Goal: Task Accomplishment & Management: Complete application form

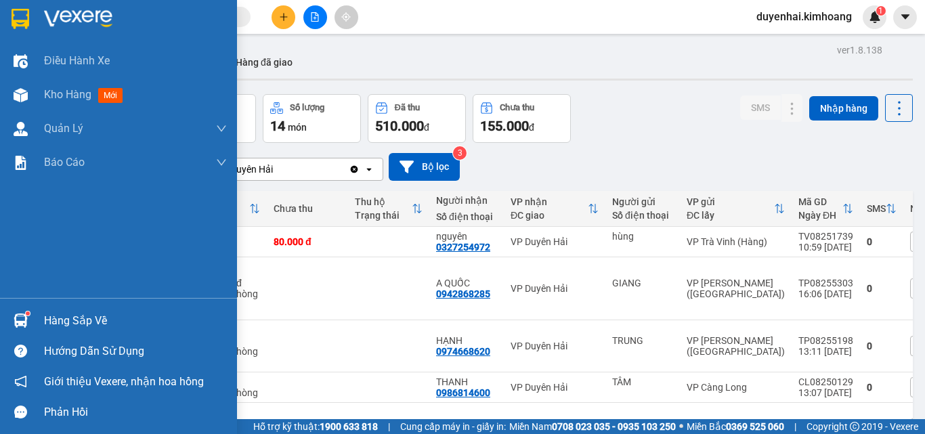
click at [52, 319] on div "Hàng sắp về" at bounding box center [135, 321] width 183 height 20
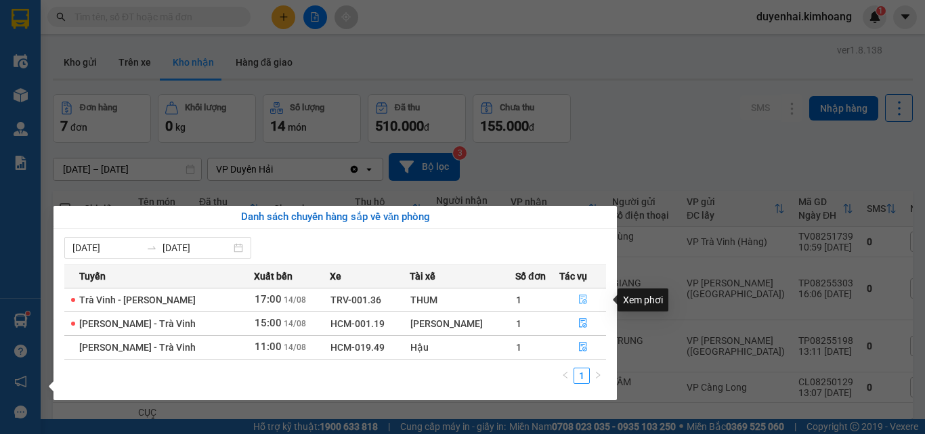
click at [572, 298] on button "button" at bounding box center [582, 300] width 45 height 22
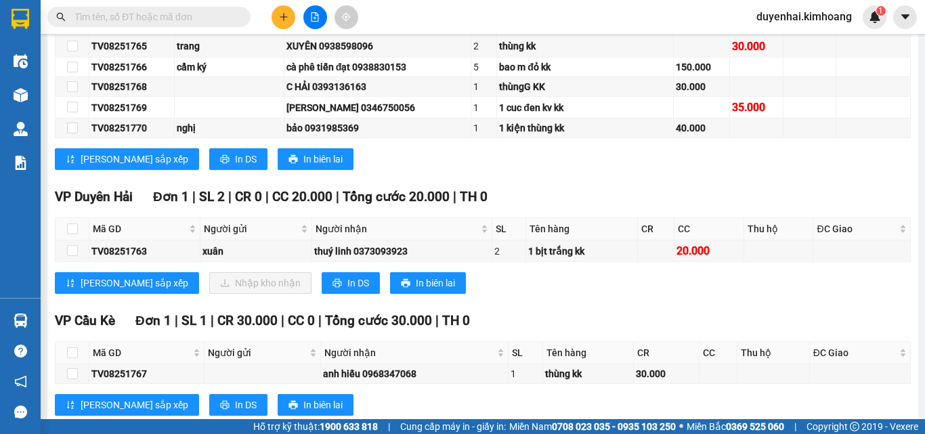
scroll to position [429, 0]
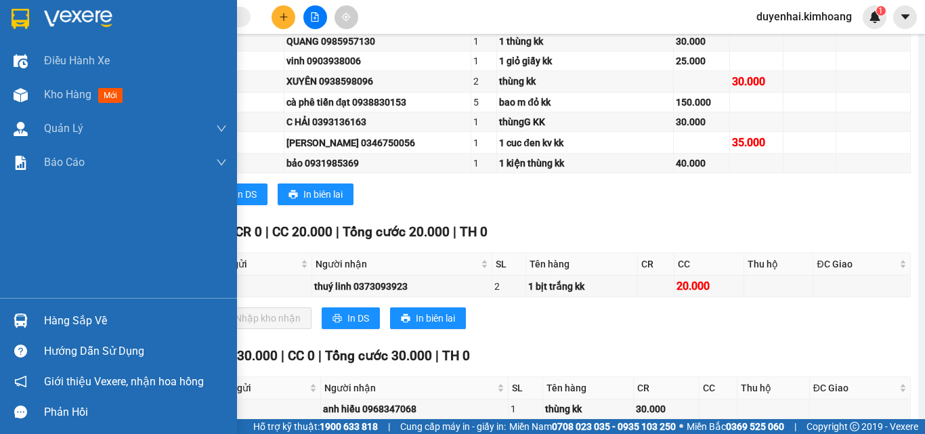
click at [72, 329] on div "Hàng sắp về" at bounding box center [135, 321] width 183 height 20
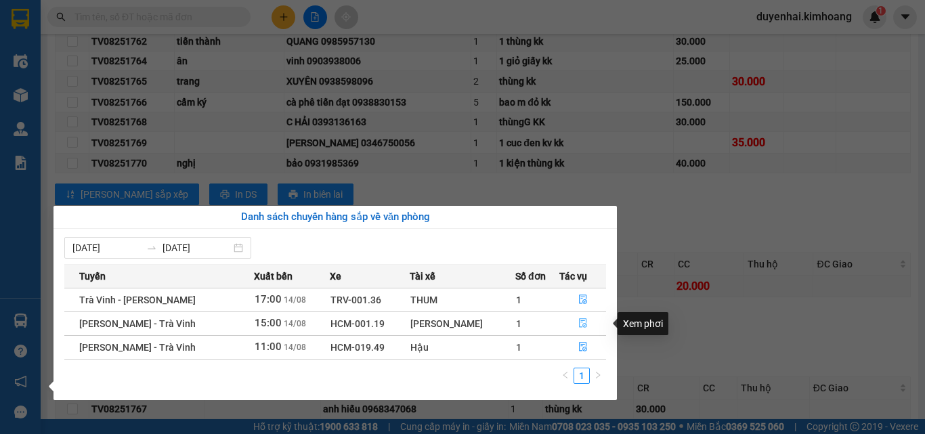
click at [570, 315] on button "button" at bounding box center [582, 324] width 45 height 22
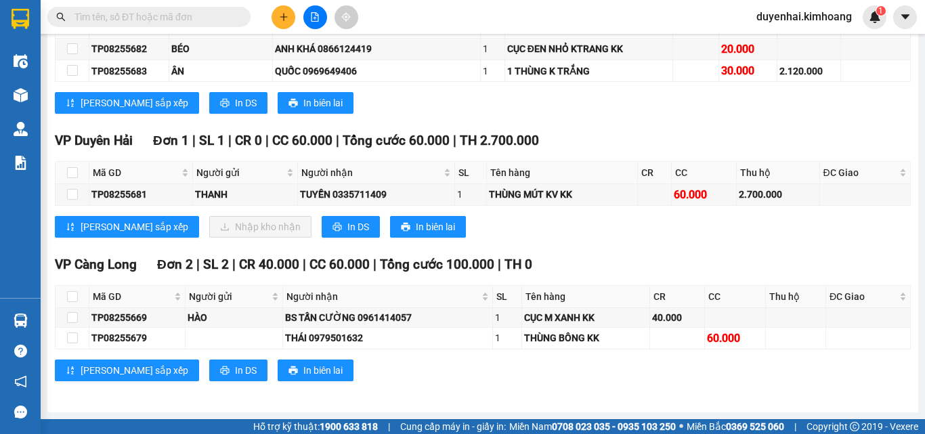
scroll to position [651, 0]
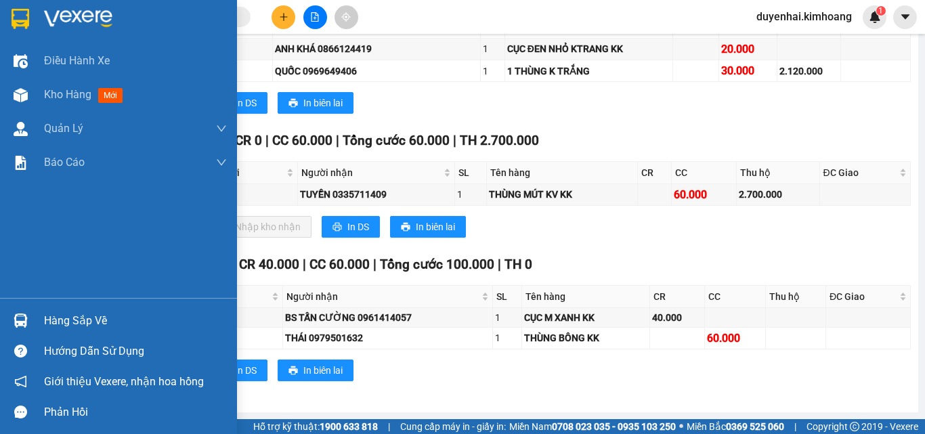
click at [106, 323] on div "Hàng sắp về" at bounding box center [135, 321] width 183 height 20
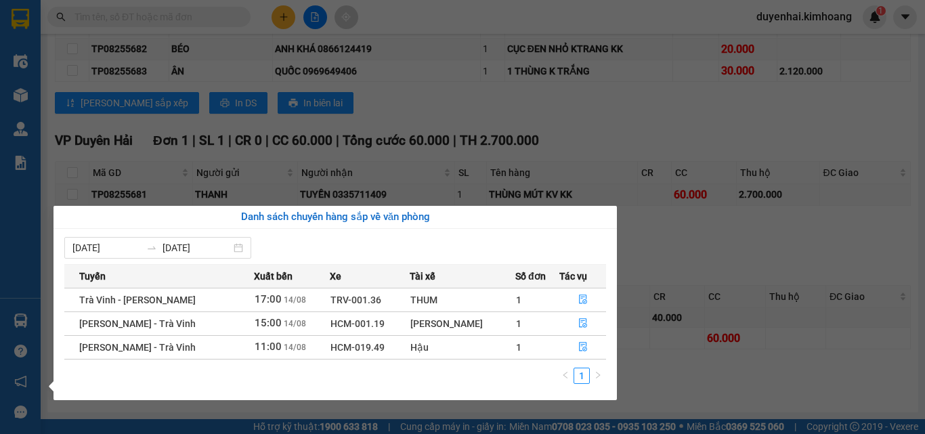
click at [638, 264] on section "Kết quả tìm kiếm ( 66 ) Bộ lọc Mã ĐH Trạng thái Món hàng Thu hộ Tổng cước Chưa …" at bounding box center [462, 217] width 925 height 434
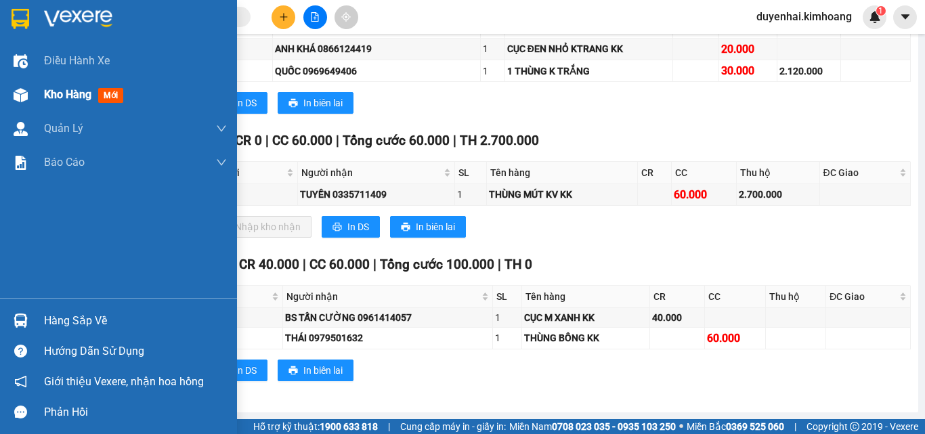
click at [70, 93] on span "Kho hàng" at bounding box center [67, 94] width 47 height 13
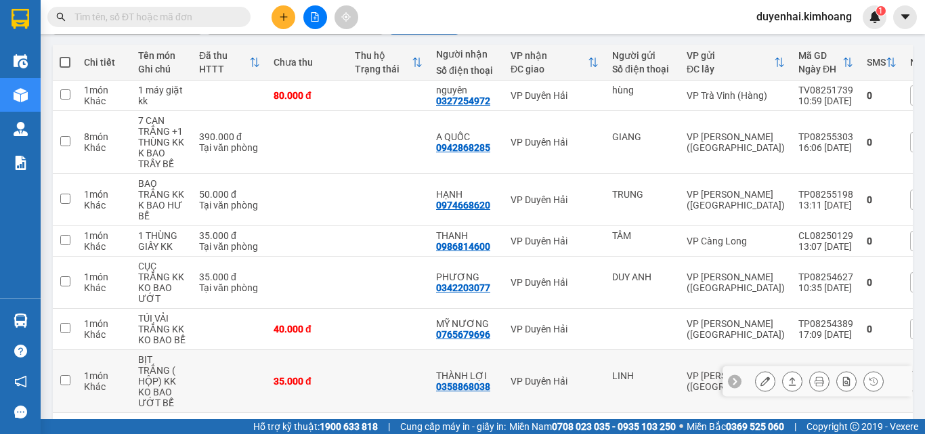
scroll to position [123, 0]
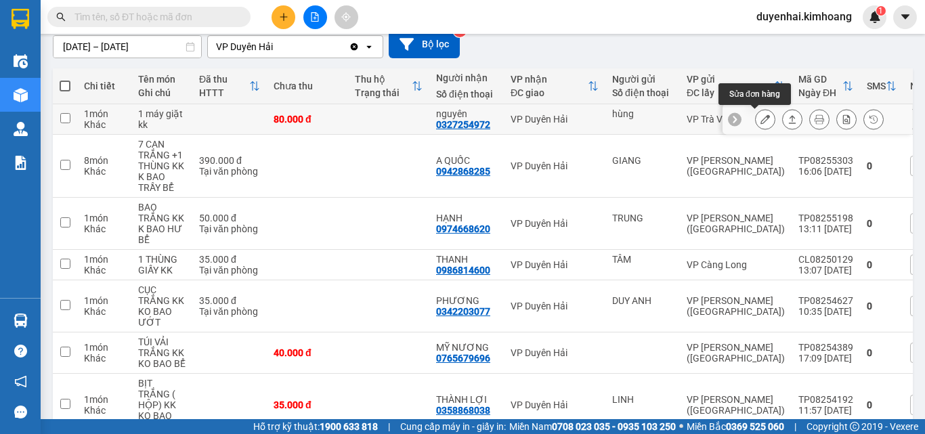
click at [761, 123] on icon at bounding box center [765, 118] width 9 height 9
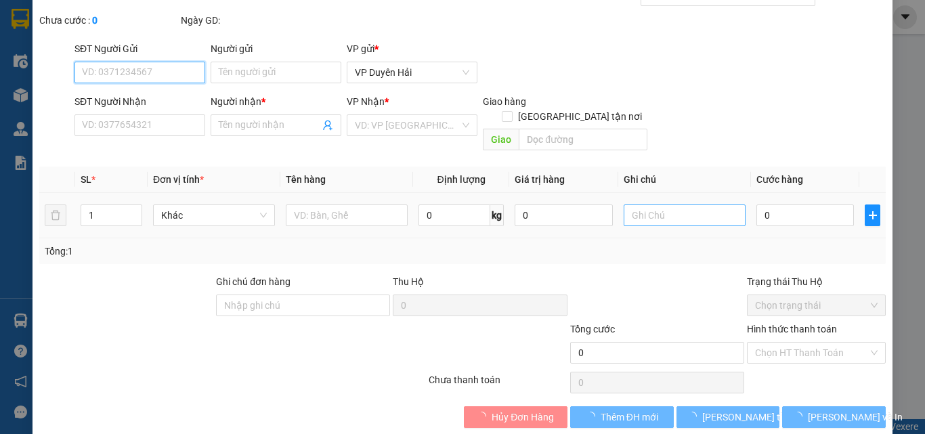
scroll to position [70, 0]
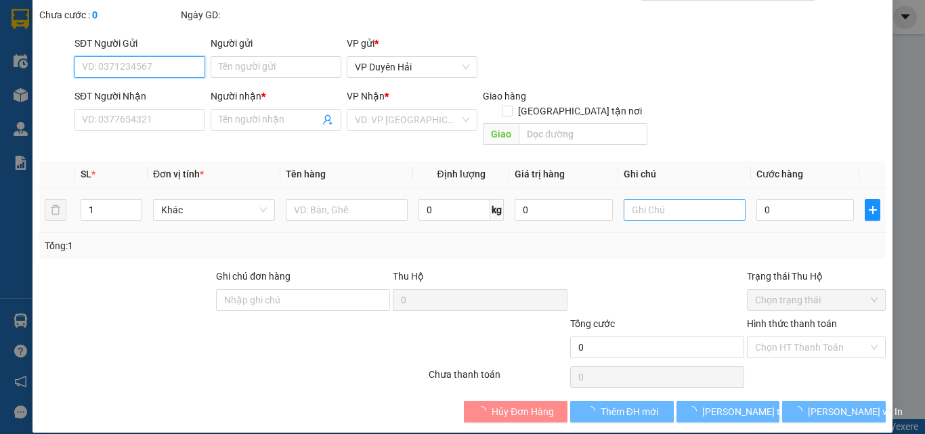
type input "hùng"
type input "0327254972"
type input "nguyên"
type input "80.000"
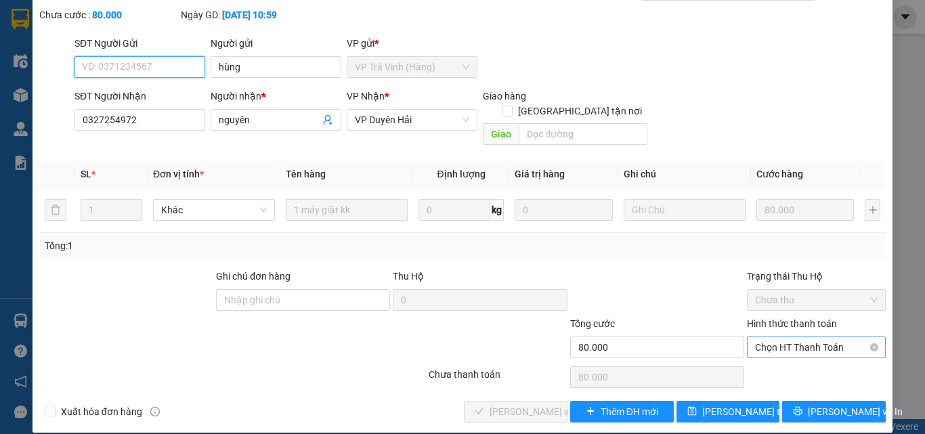
click at [764, 337] on span "Chọn HT Thanh Toán" at bounding box center [816, 347] width 123 height 20
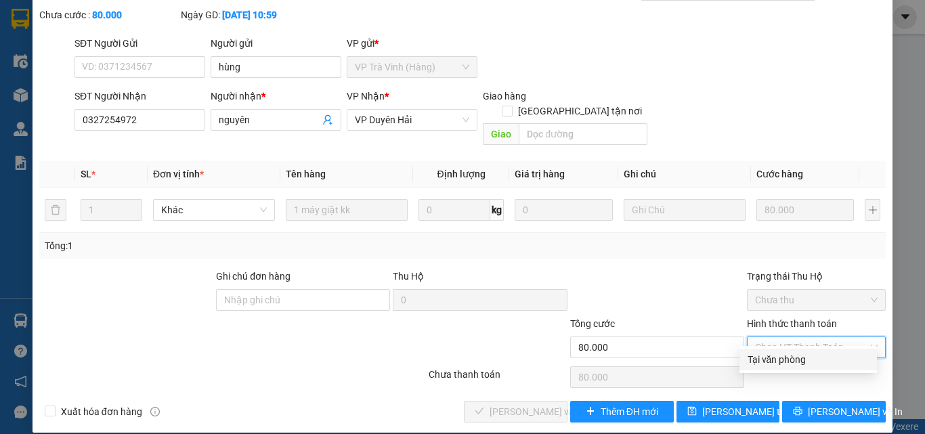
click at [773, 367] on div "Tại văn phòng" at bounding box center [809, 360] width 138 height 22
type input "0"
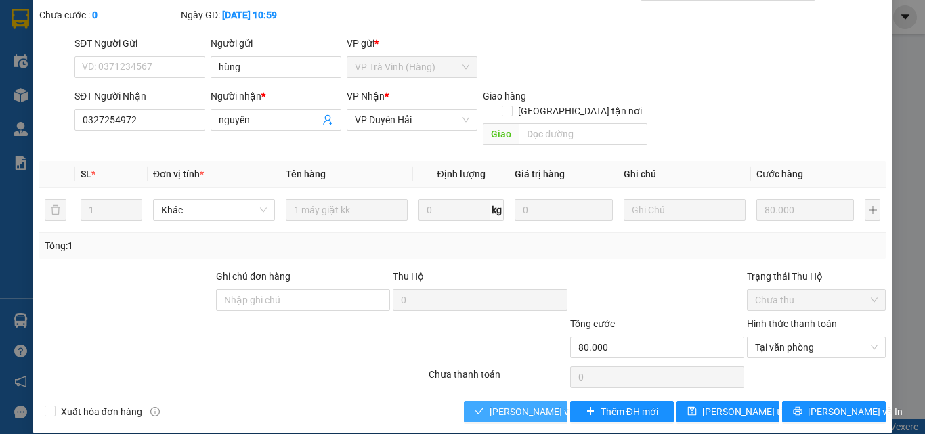
click at [518, 404] on span "[PERSON_NAME] và Giao hàng" at bounding box center [555, 411] width 130 height 15
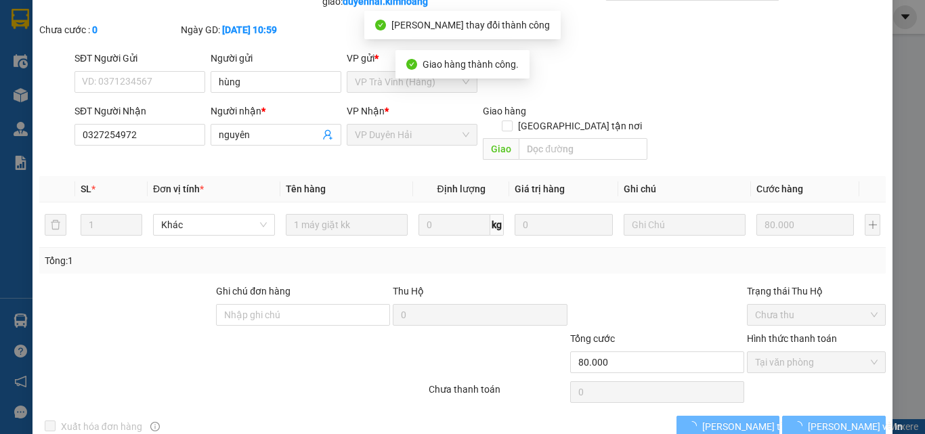
scroll to position [0, 0]
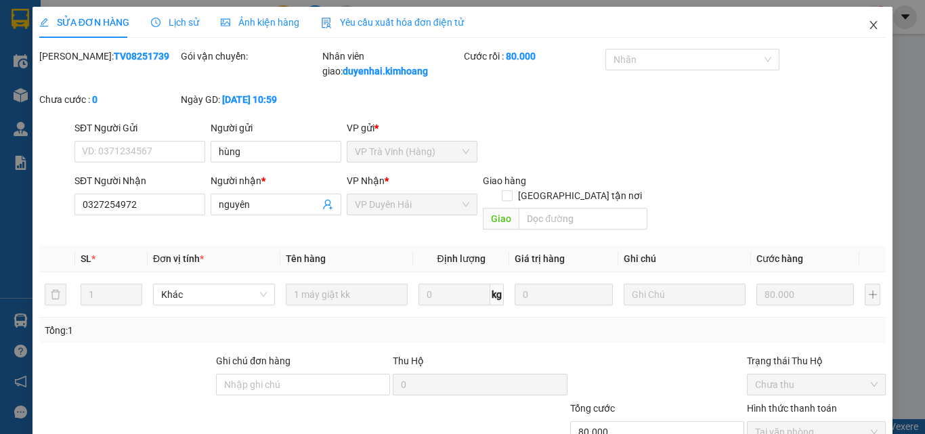
click at [868, 23] on icon "close" at bounding box center [873, 25] width 11 height 11
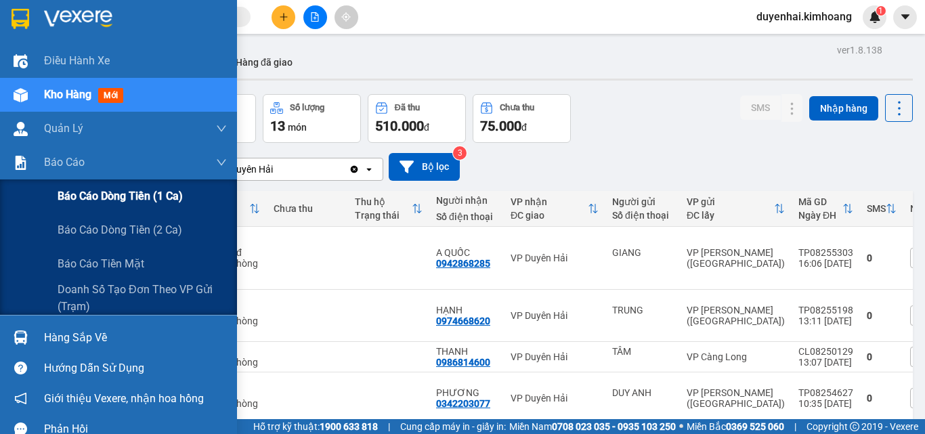
click at [94, 197] on span "Báo cáo dòng tiền (1 ca)" at bounding box center [120, 196] width 125 height 17
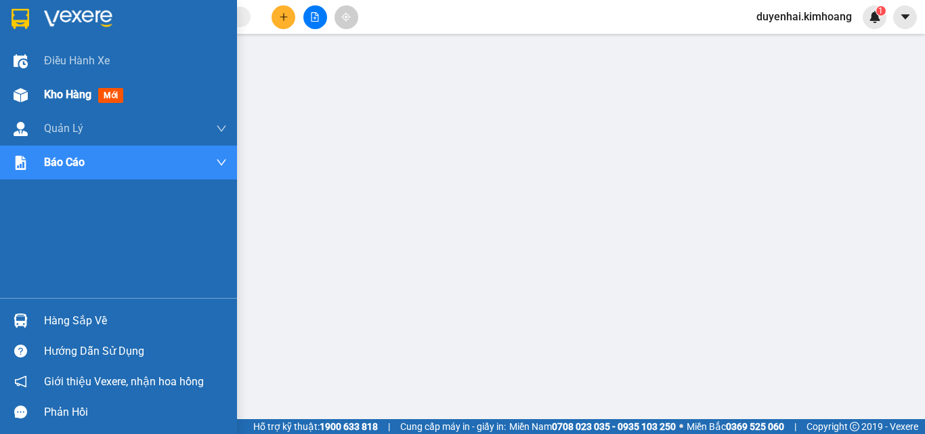
click at [54, 99] on span "Kho hàng" at bounding box center [67, 94] width 47 height 13
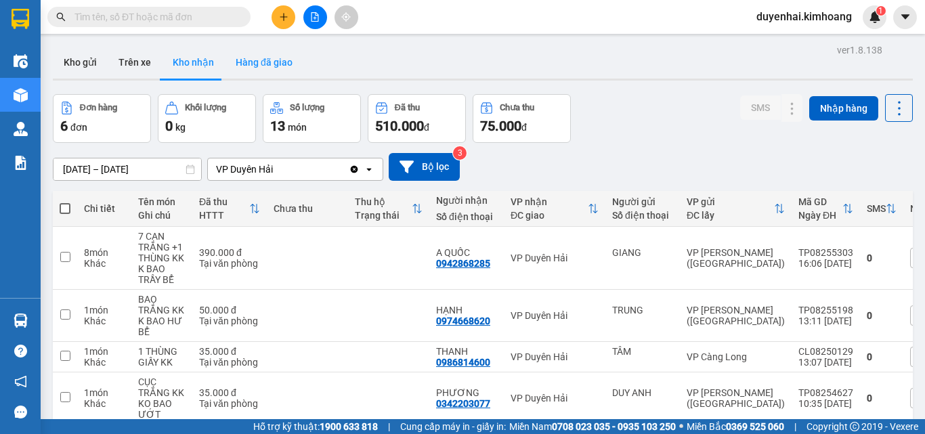
click at [278, 68] on button "Hàng đã giao" at bounding box center [264, 62] width 79 height 33
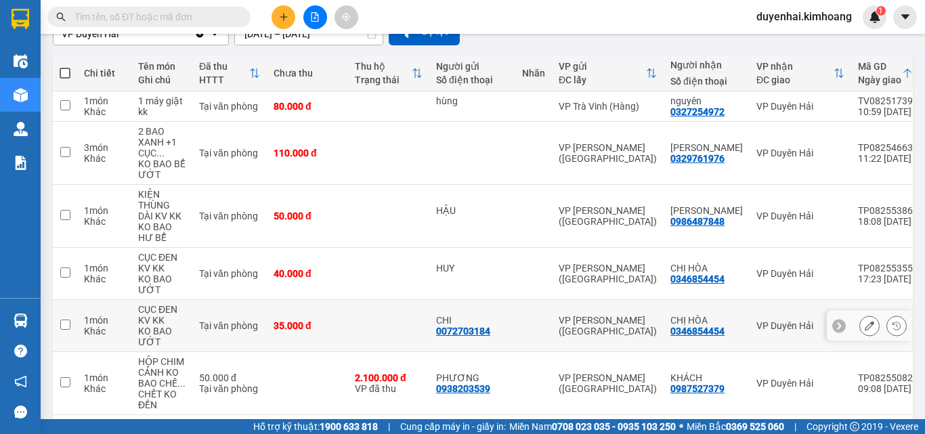
scroll to position [68, 0]
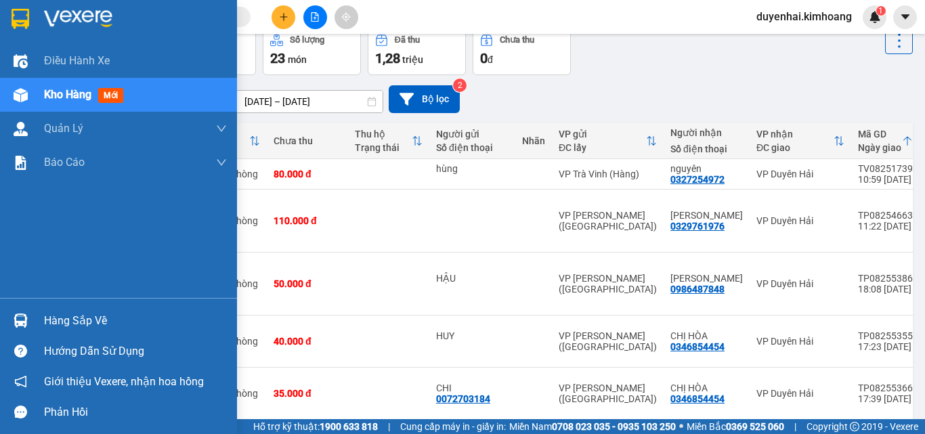
click at [81, 320] on div "Hàng sắp về" at bounding box center [135, 321] width 183 height 20
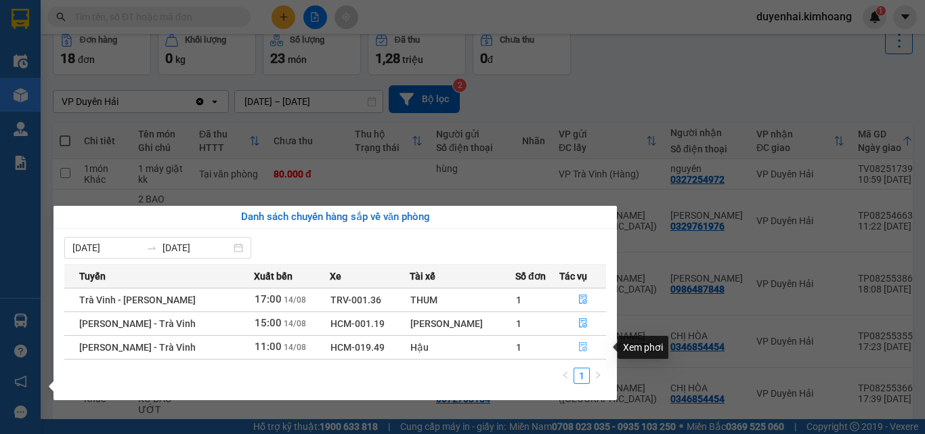
click at [581, 349] on icon "file-done" at bounding box center [583, 347] width 8 height 9
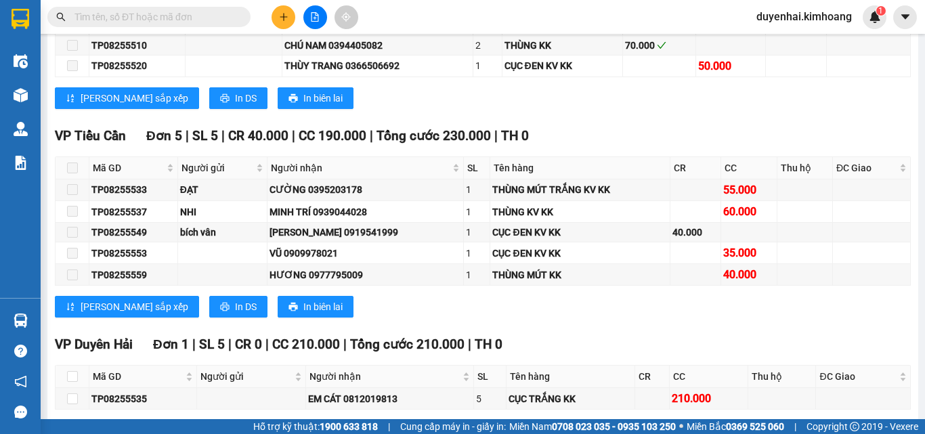
scroll to position [1558, 0]
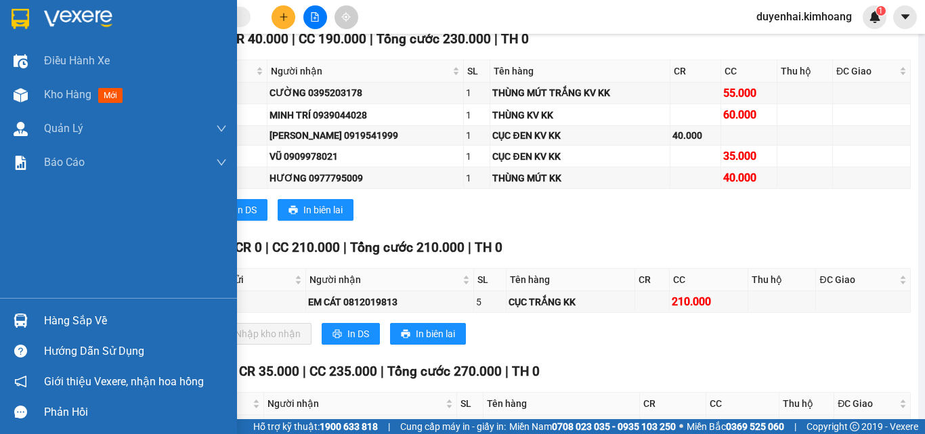
click at [109, 323] on div "Hàng sắp về" at bounding box center [135, 321] width 183 height 20
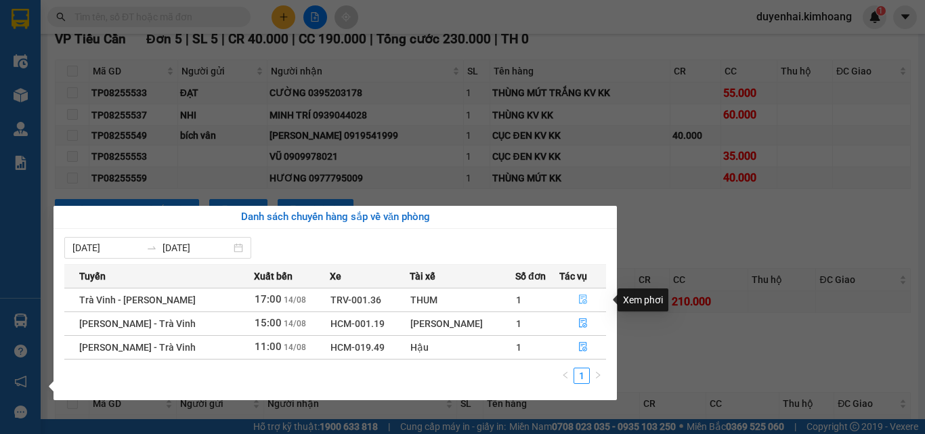
click at [585, 299] on button "button" at bounding box center [582, 300] width 45 height 22
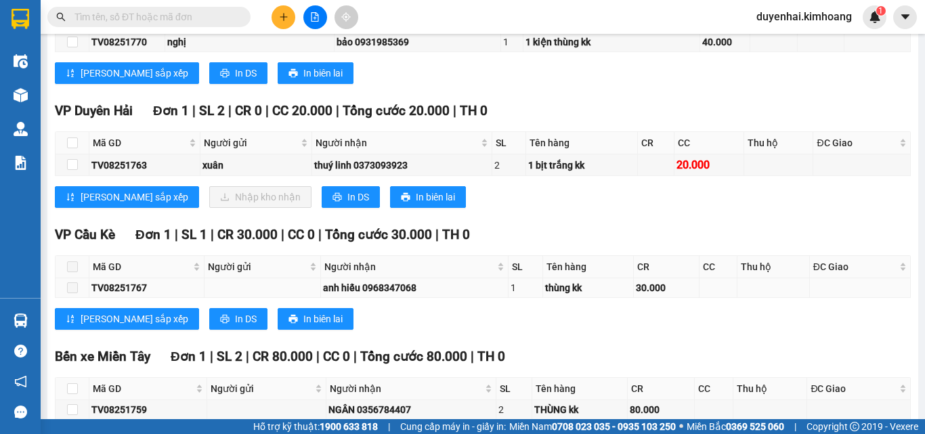
scroll to position [470, 0]
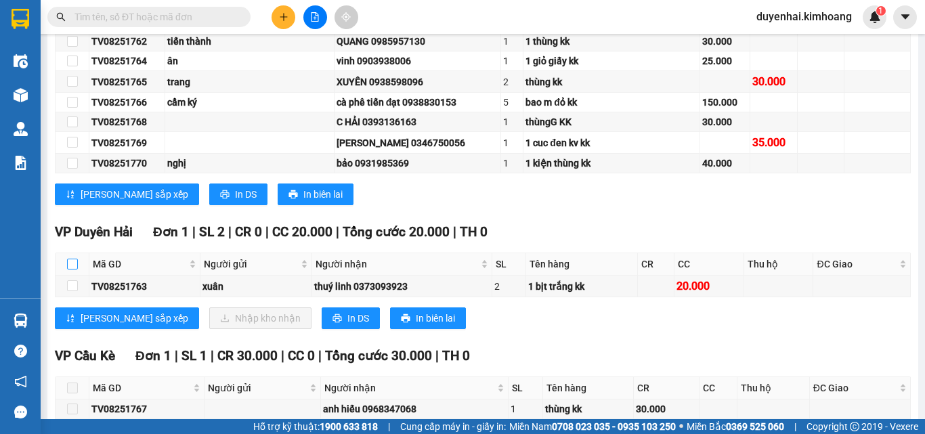
click at [72, 270] on input "checkbox" at bounding box center [72, 264] width 11 height 11
checkbox input "true"
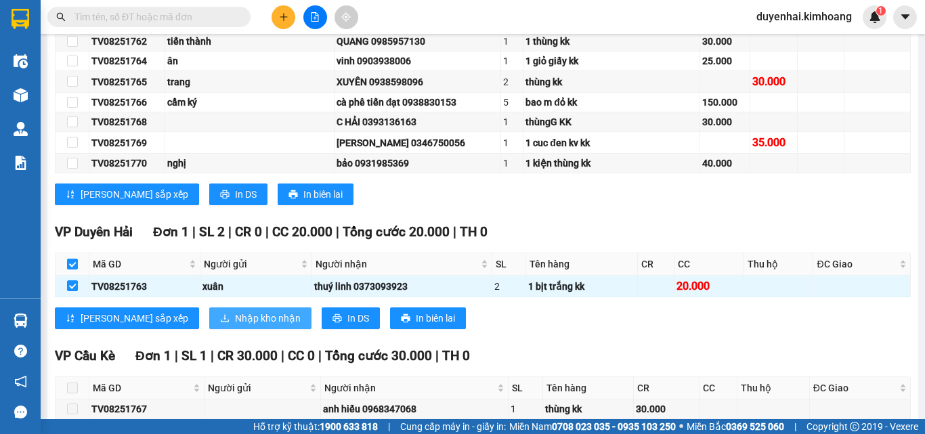
click at [235, 326] on span "Nhập kho nhận" at bounding box center [268, 318] width 66 height 15
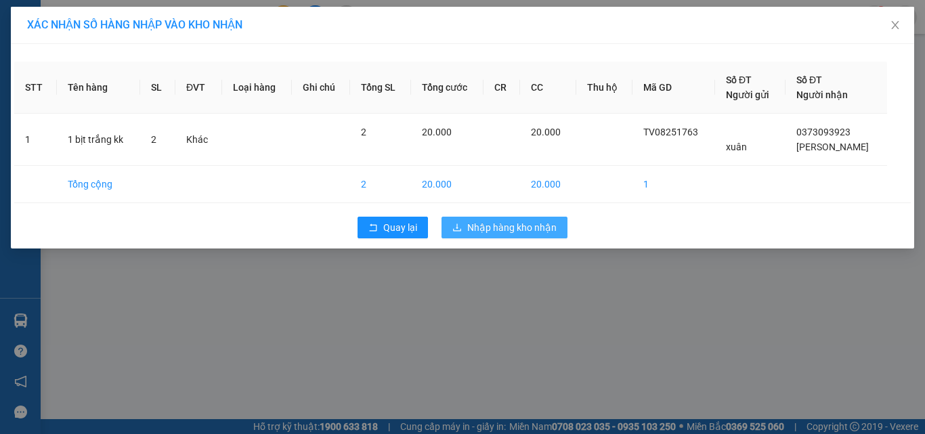
click at [492, 226] on span "Nhập hàng kho nhận" at bounding box center [511, 227] width 89 height 15
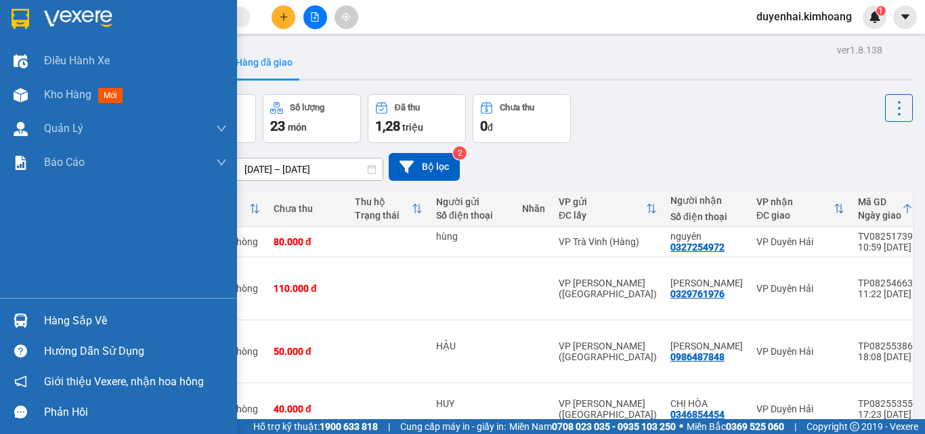
click at [47, 327] on div "Hàng sắp về" at bounding box center [135, 321] width 183 height 20
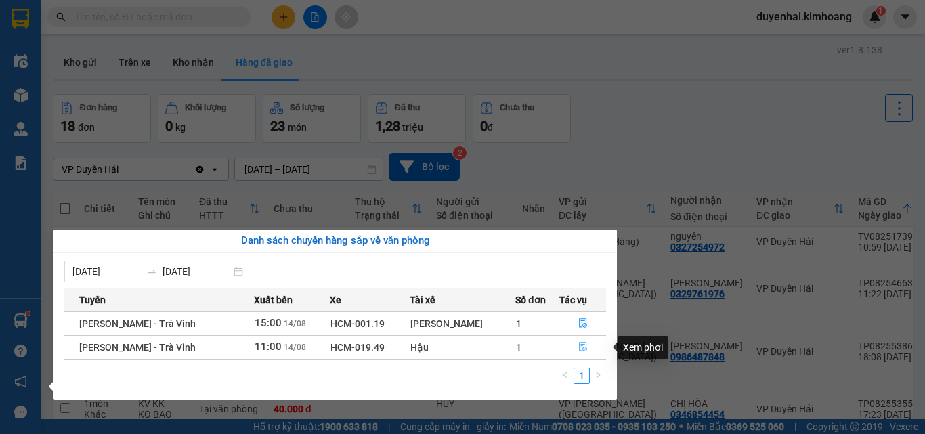
click at [583, 340] on button "button" at bounding box center [582, 348] width 45 height 22
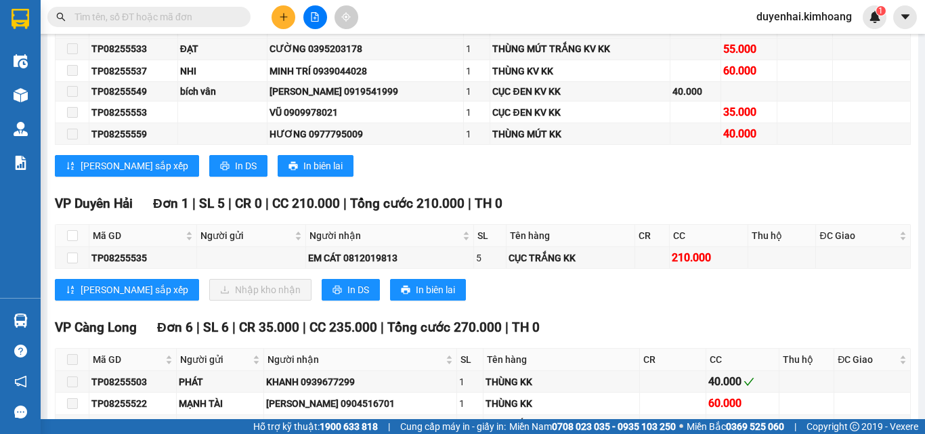
scroll to position [1626, 0]
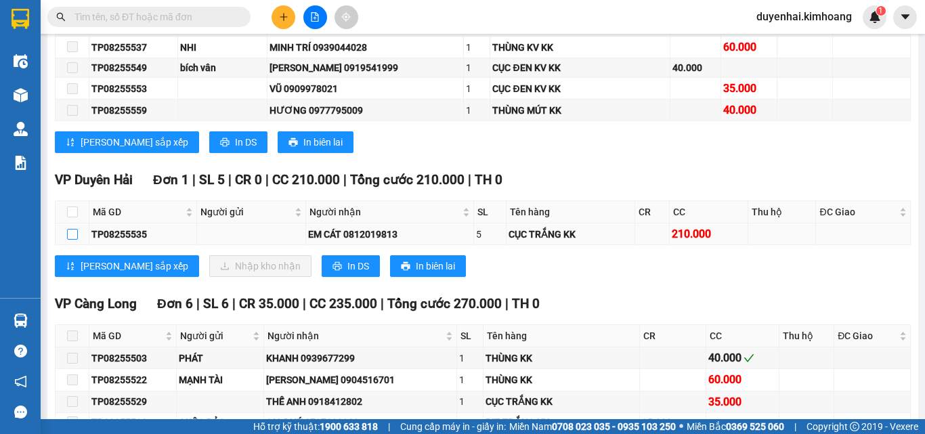
click at [70, 240] on input "checkbox" at bounding box center [72, 234] width 11 height 11
checkbox input "true"
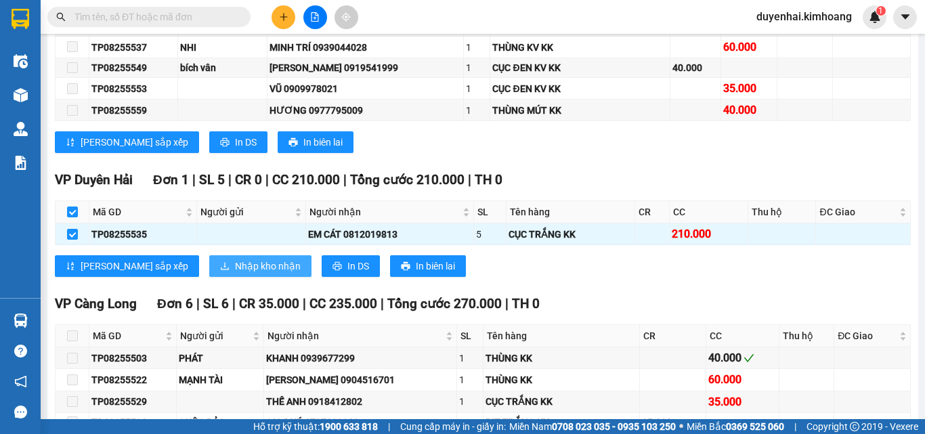
click at [235, 274] on span "Nhập kho nhận" at bounding box center [268, 266] width 66 height 15
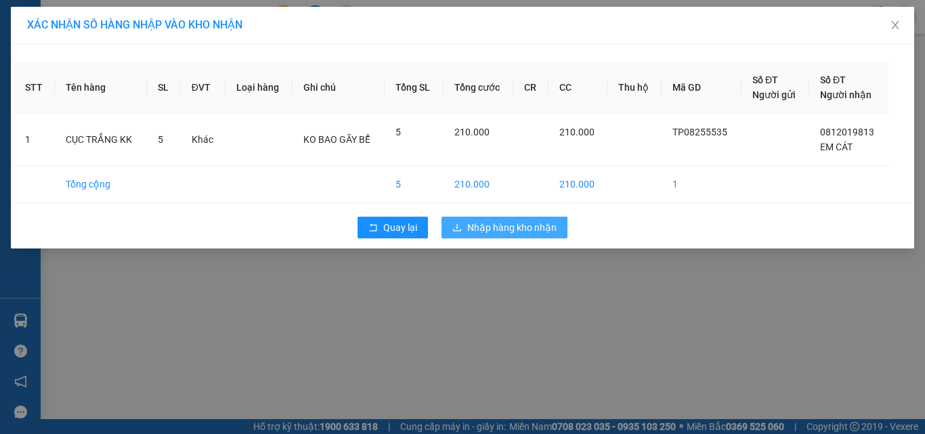
click at [514, 233] on span "Nhập hàng kho nhận" at bounding box center [511, 227] width 89 height 15
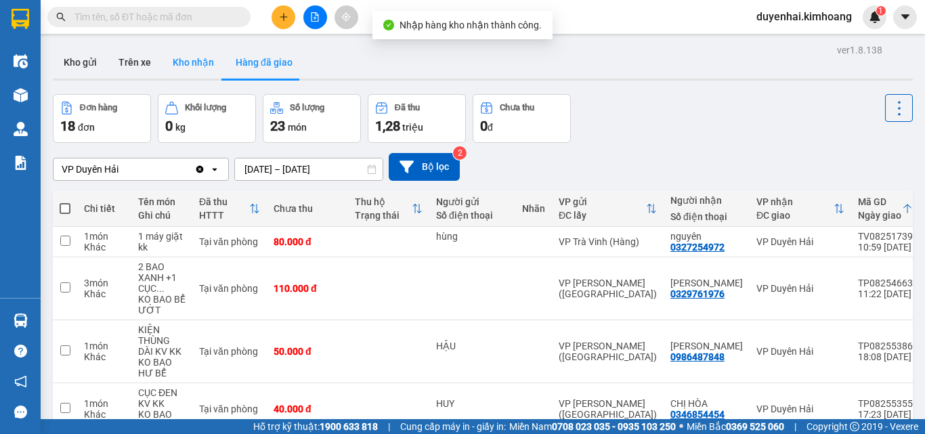
click at [184, 72] on button "Kho nhận" at bounding box center [193, 62] width 63 height 33
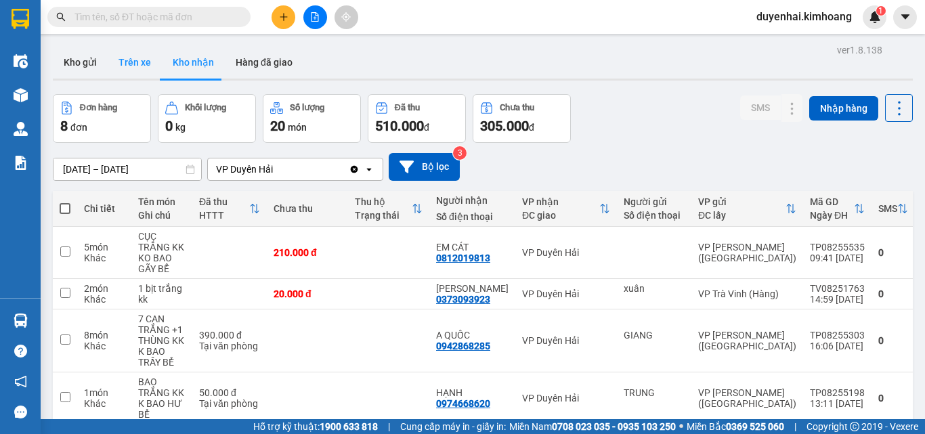
click at [143, 61] on button "Trên xe" at bounding box center [135, 62] width 54 height 33
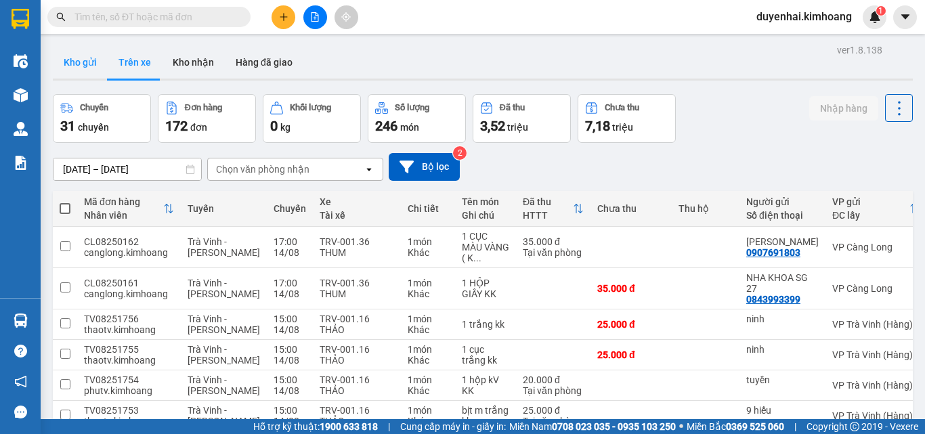
click at [68, 68] on button "Kho gửi" at bounding box center [80, 62] width 55 height 33
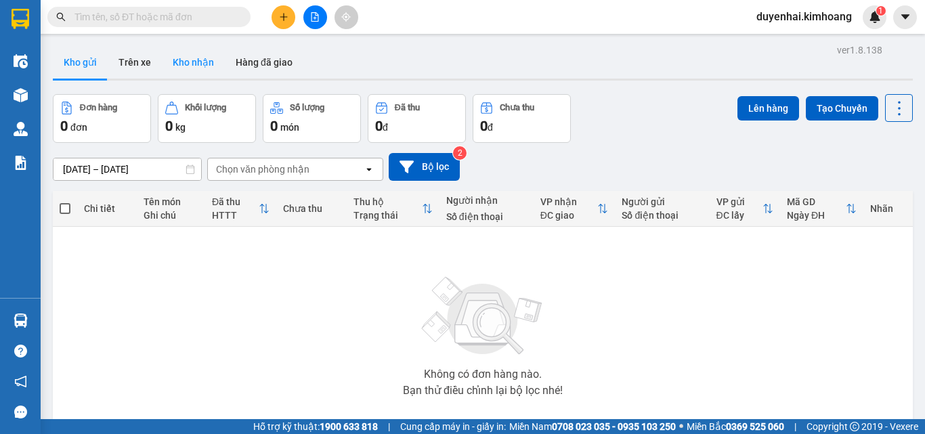
click at [201, 70] on button "Kho nhận" at bounding box center [193, 62] width 63 height 33
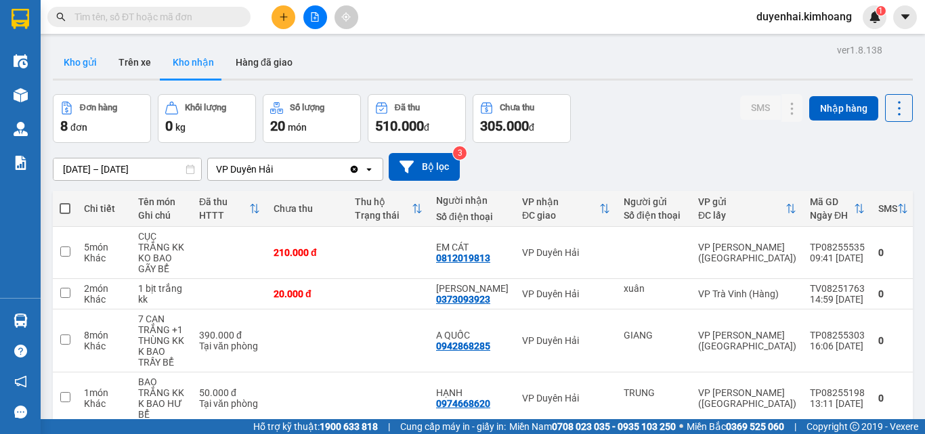
click at [77, 66] on button "Kho gửi" at bounding box center [80, 62] width 55 height 33
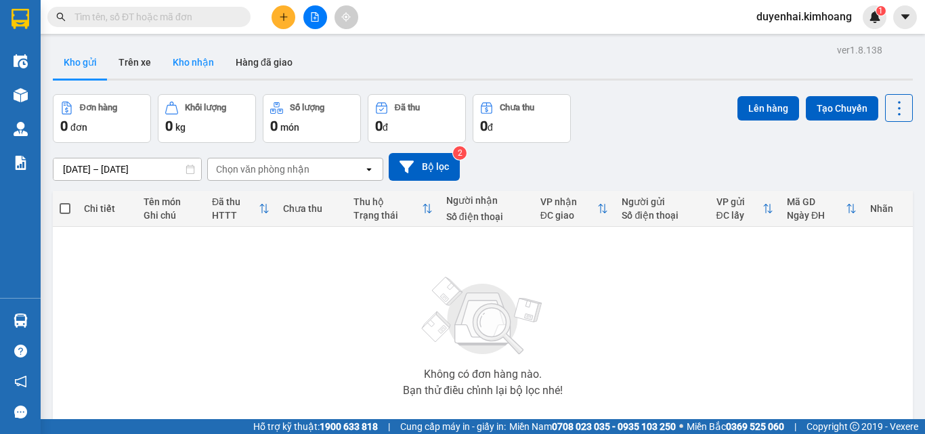
click at [192, 74] on button "Kho nhận" at bounding box center [193, 62] width 63 height 33
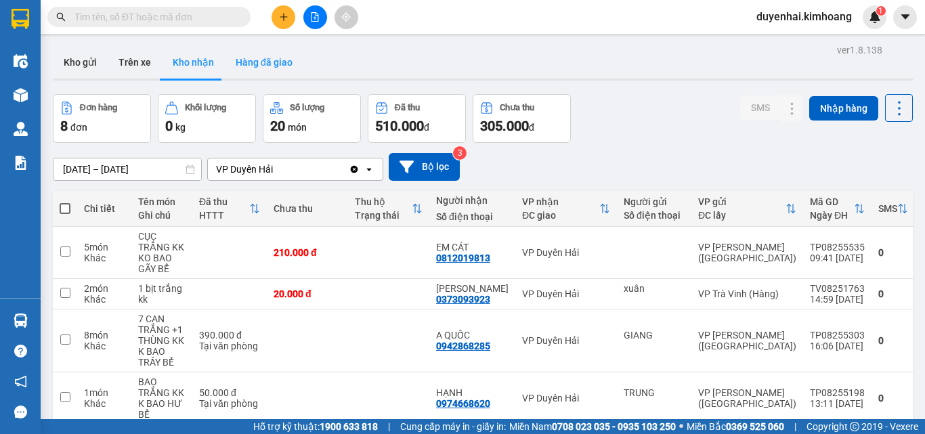
click at [246, 60] on button "Hàng đã giao" at bounding box center [264, 62] width 79 height 33
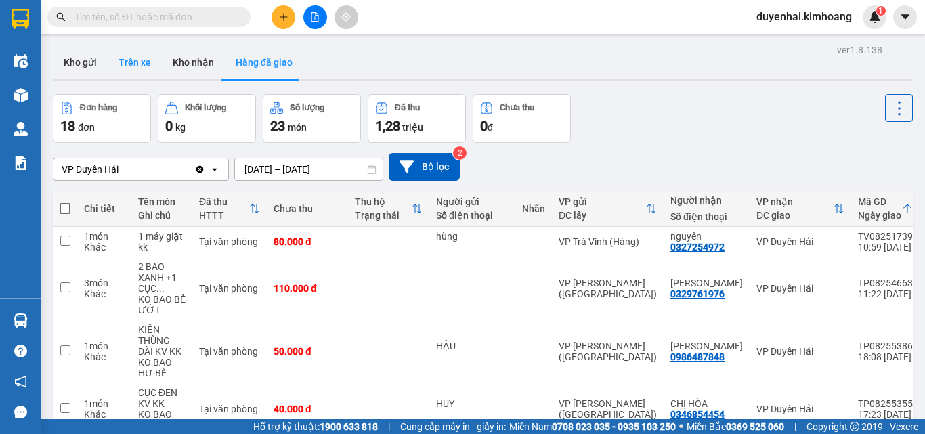
click at [150, 72] on button "Trên xe" at bounding box center [135, 62] width 54 height 33
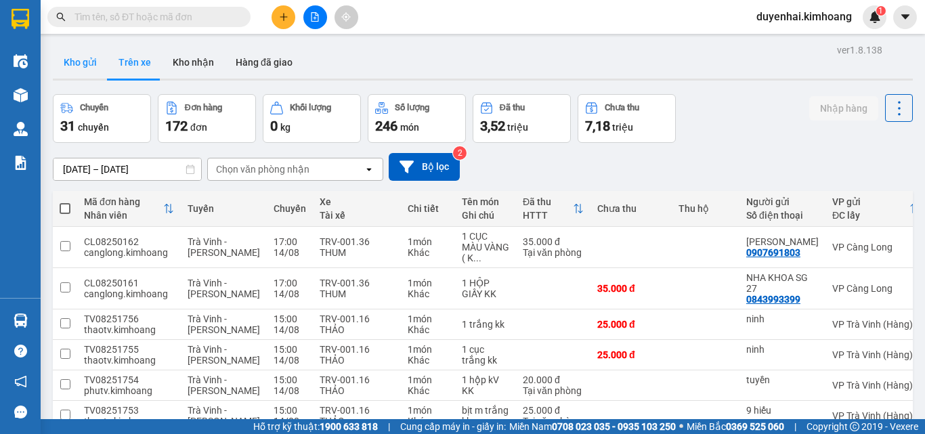
click at [97, 66] on button "Kho gửi" at bounding box center [80, 62] width 55 height 33
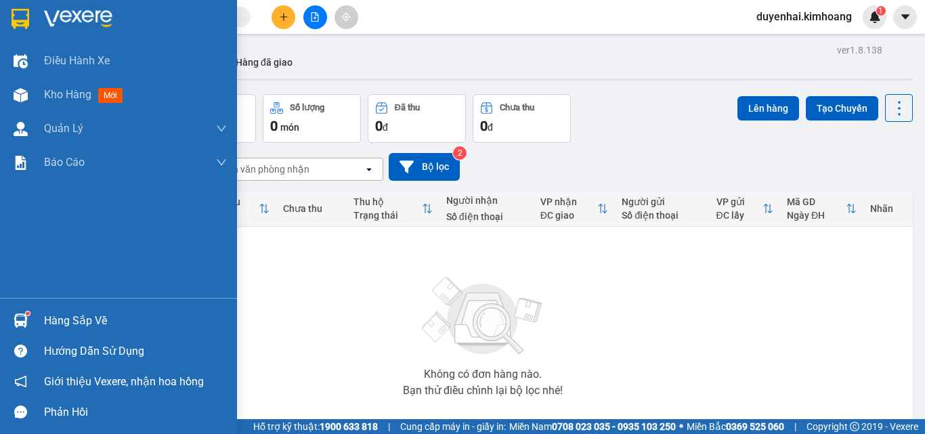
click at [68, 320] on div "Hàng sắp về" at bounding box center [135, 321] width 183 height 20
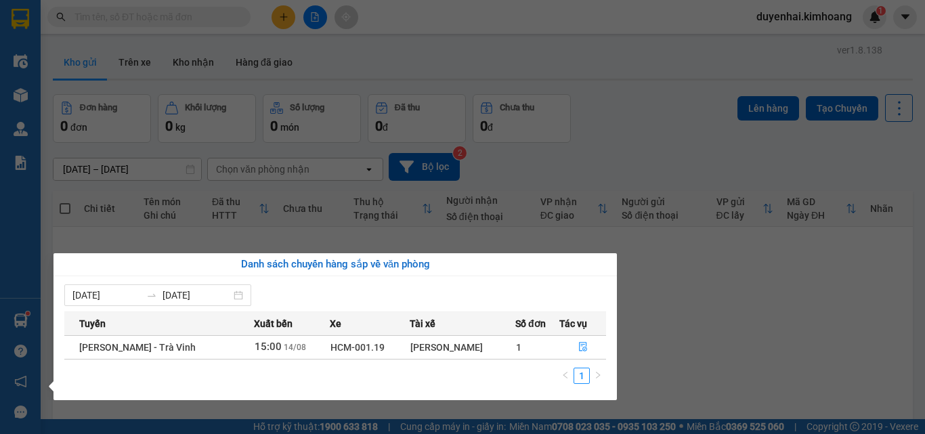
click at [733, 343] on section "Kết quả tìm kiếm ( 66 ) Bộ lọc Mã ĐH Trạng thái Món hàng Thu hộ Tổng cước Chưa …" at bounding box center [462, 217] width 925 height 434
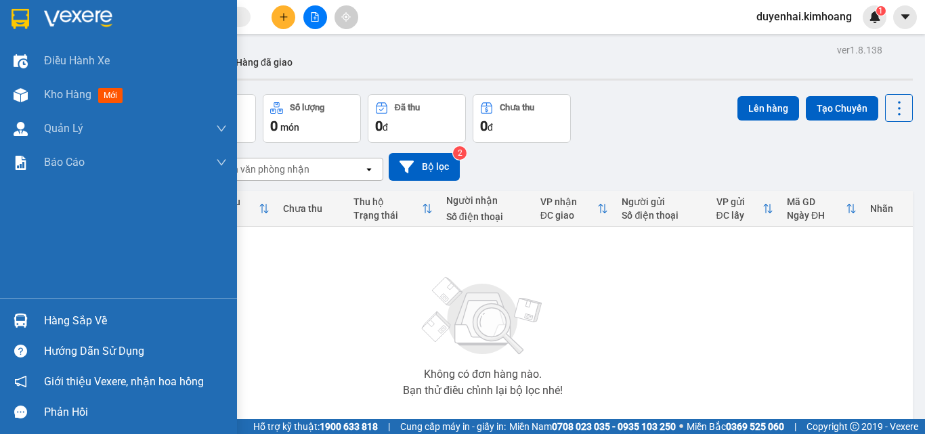
click at [89, 318] on div "Hàng sắp về" at bounding box center [135, 321] width 183 height 20
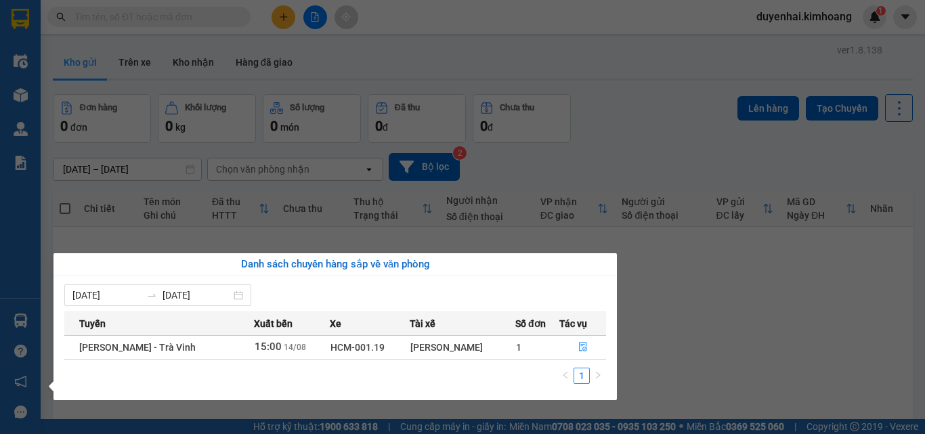
click at [691, 338] on section "Kết quả tìm kiếm ( 66 ) Bộ lọc Mã ĐH Trạng thái Món hàng Thu hộ Tổng cước Chưa …" at bounding box center [462, 217] width 925 height 434
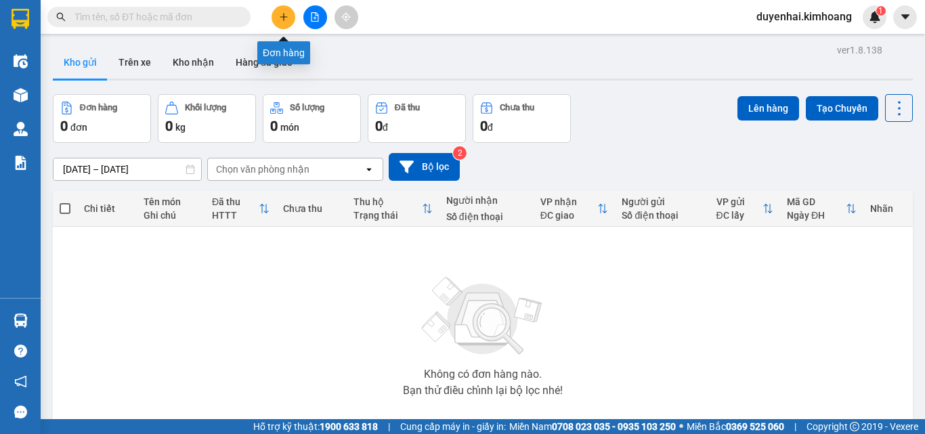
click at [279, 20] on icon "plus" at bounding box center [283, 16] width 9 height 9
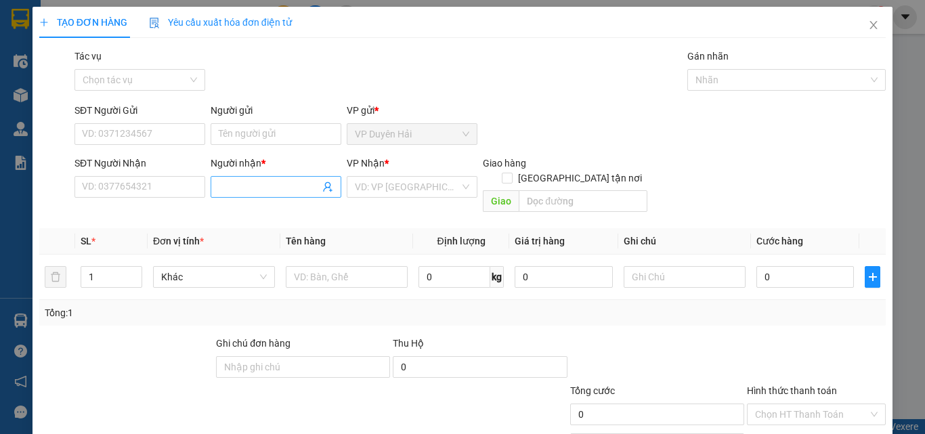
click at [219, 190] on input "Người nhận *" at bounding box center [269, 187] width 101 height 15
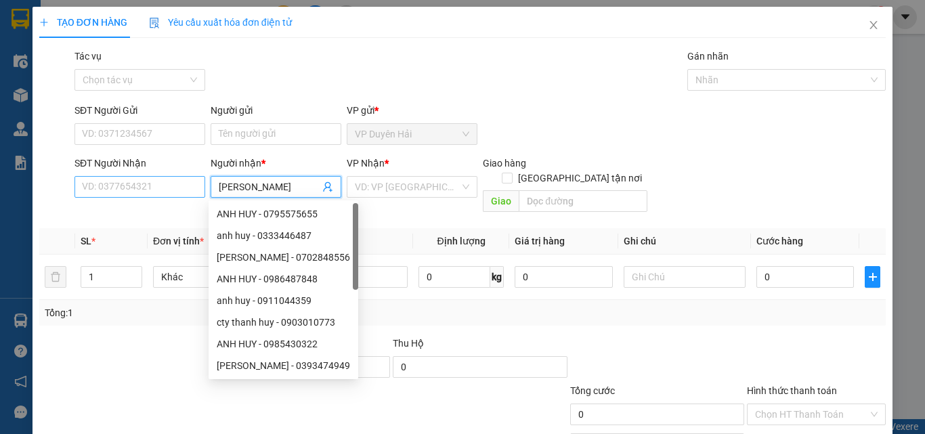
type input "[PERSON_NAME]"
click at [174, 183] on input "SĐT Người Nhận" at bounding box center [140, 187] width 131 height 22
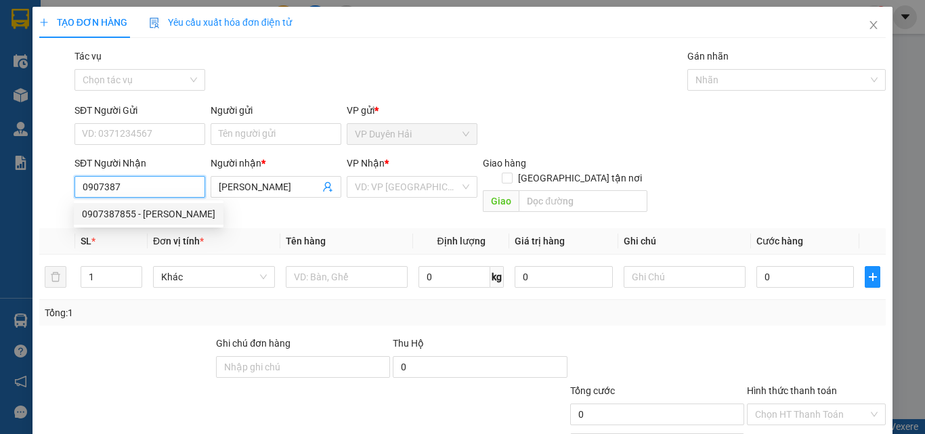
click at [139, 211] on div "0907387855 - [PERSON_NAME]" at bounding box center [148, 214] width 133 height 15
type input "0907387855"
type input "40.000"
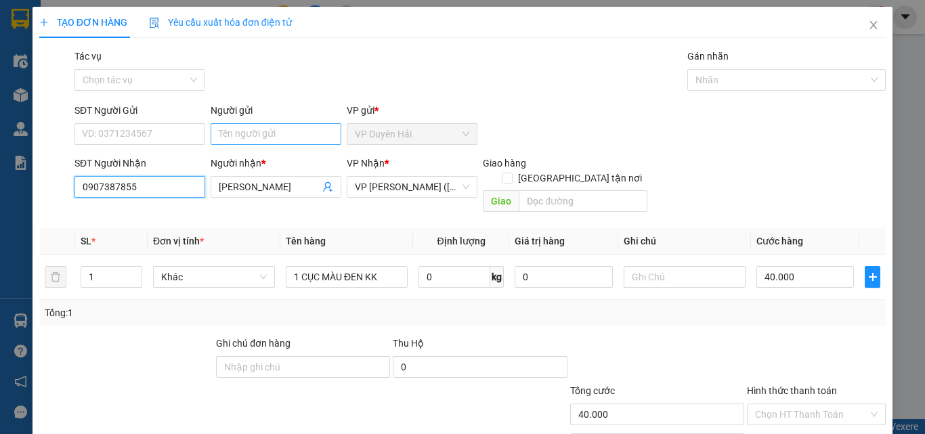
type input "0907387855"
click at [293, 137] on input "Người gửi" at bounding box center [276, 134] width 131 height 22
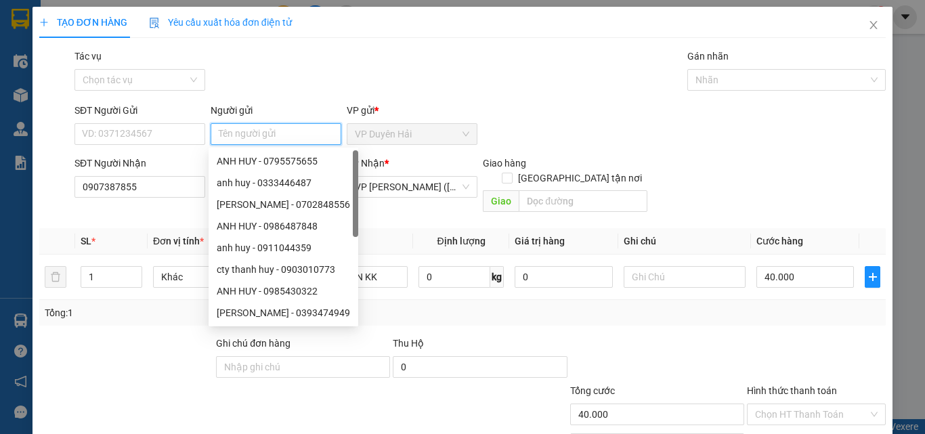
type input "H"
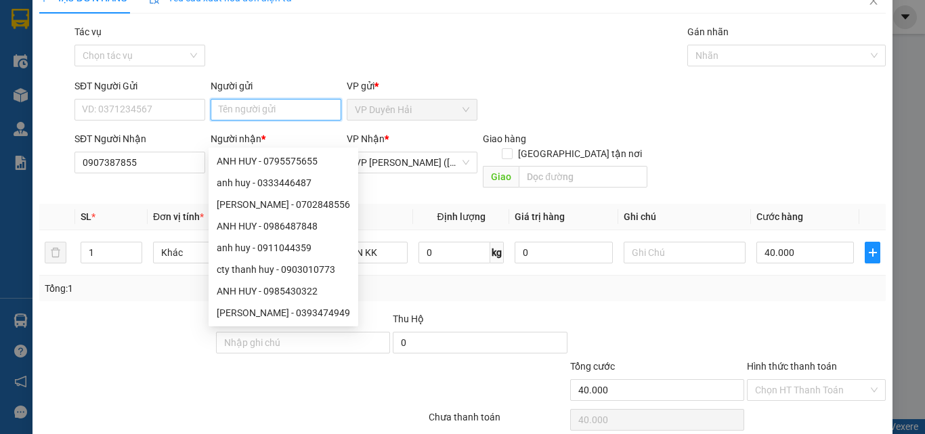
scroll to position [67, 0]
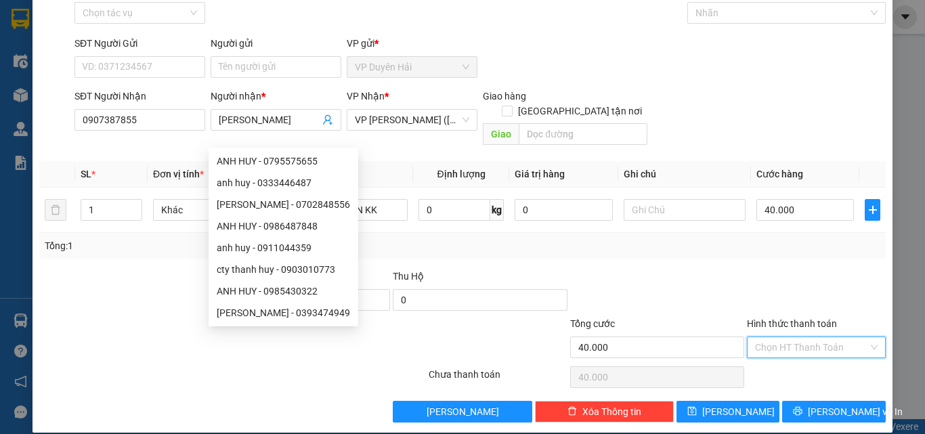
click at [799, 337] on input "Hình thức thanh toán" at bounding box center [811, 347] width 113 height 20
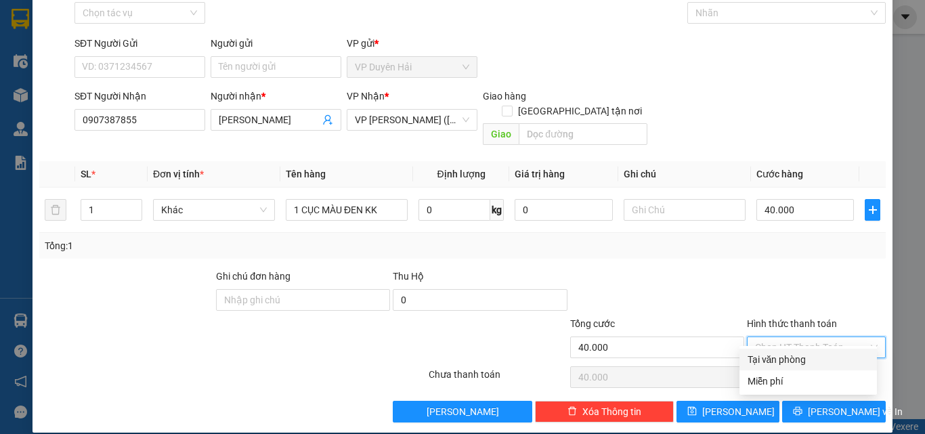
click at [788, 363] on div "Tại văn phòng" at bounding box center [808, 359] width 121 height 15
type input "0"
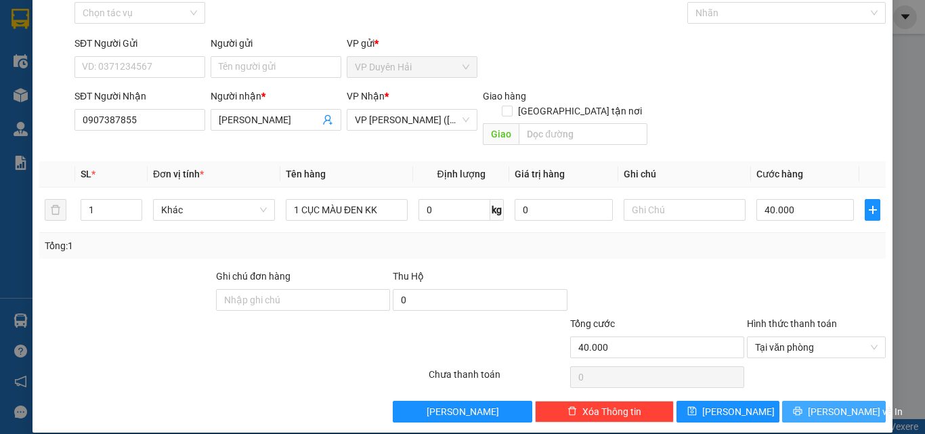
click at [818, 404] on span "[PERSON_NAME] và In" at bounding box center [855, 411] width 95 height 15
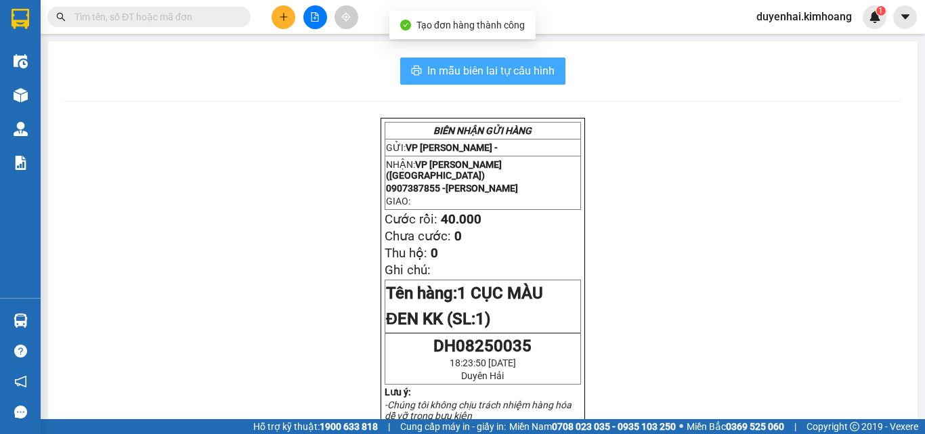
click at [482, 66] on span "In mẫu biên lai tự cấu hình" at bounding box center [490, 70] width 127 height 17
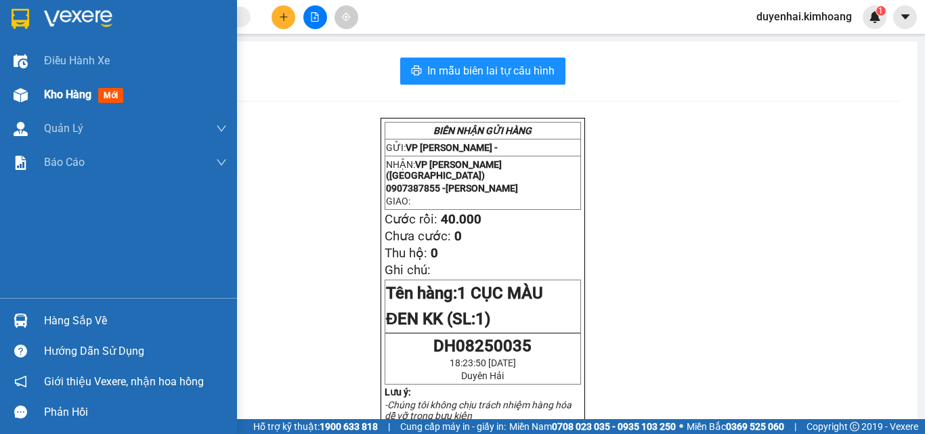
click at [79, 101] on span "Kho hàng" at bounding box center [67, 94] width 47 height 13
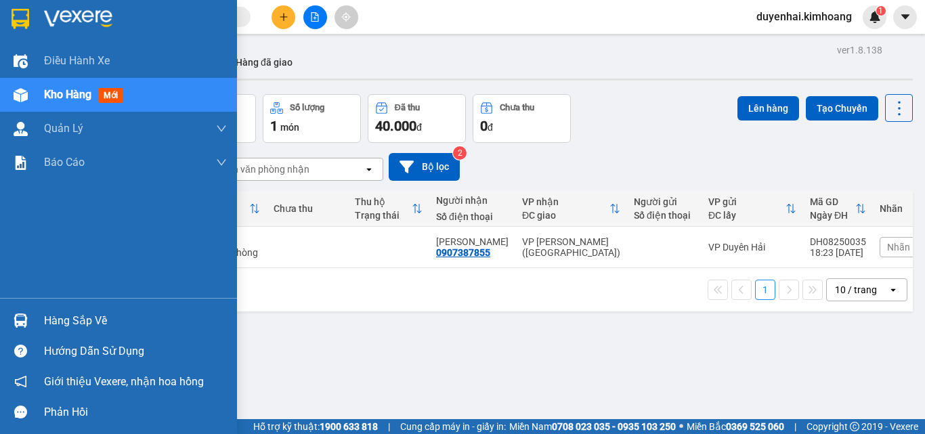
click at [74, 318] on div "Hàng sắp về" at bounding box center [135, 321] width 183 height 20
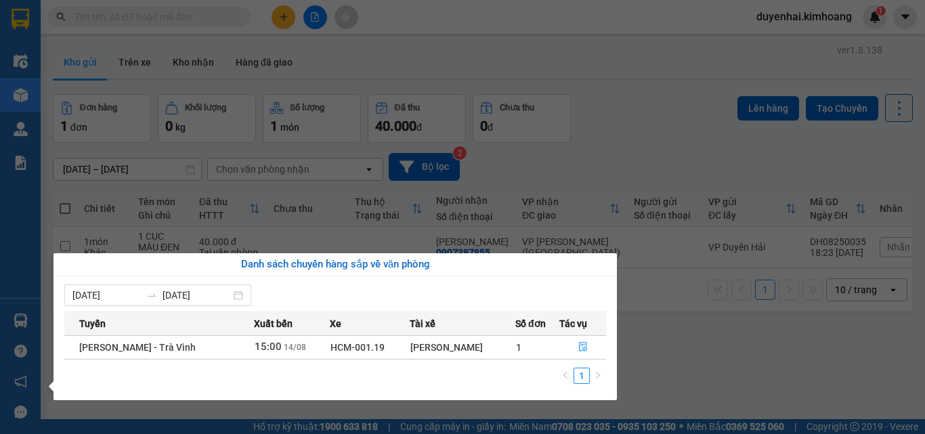
click at [733, 344] on section "Kết quả tìm kiếm ( 66 ) Bộ lọc Mã ĐH Trạng thái Món hàng Thu hộ Tổng cước Chưa …" at bounding box center [462, 217] width 925 height 434
